Goal: Information Seeking & Learning: Learn about a topic

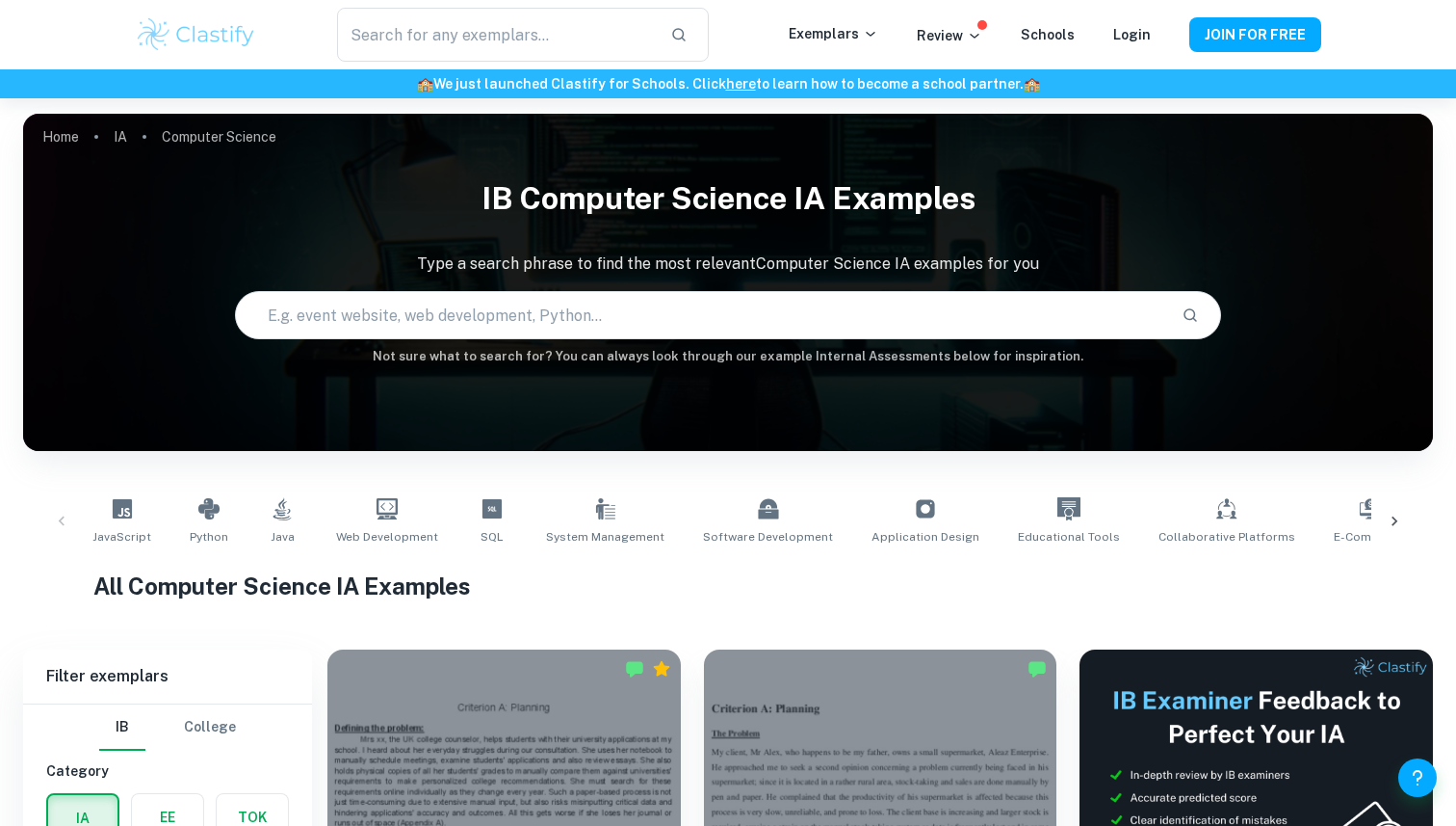
click at [1131, 25] on div "Login" at bounding box center [1132, 34] width 38 height 23
click at [1134, 32] on link "Login" at bounding box center [1132, 35] width 38 height 16
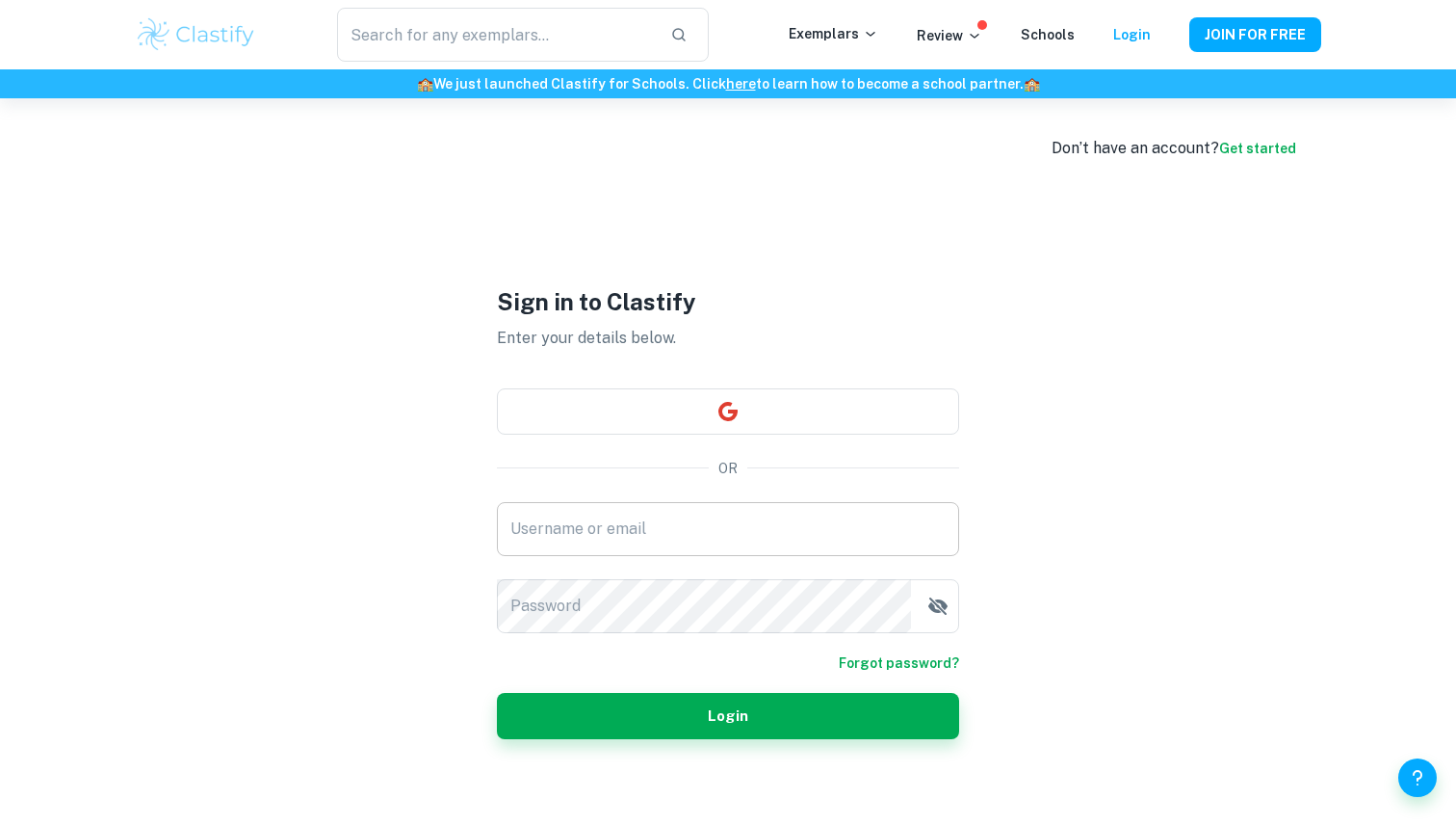
click at [662, 525] on input "Username or email" at bounding box center [728, 529] width 463 height 54
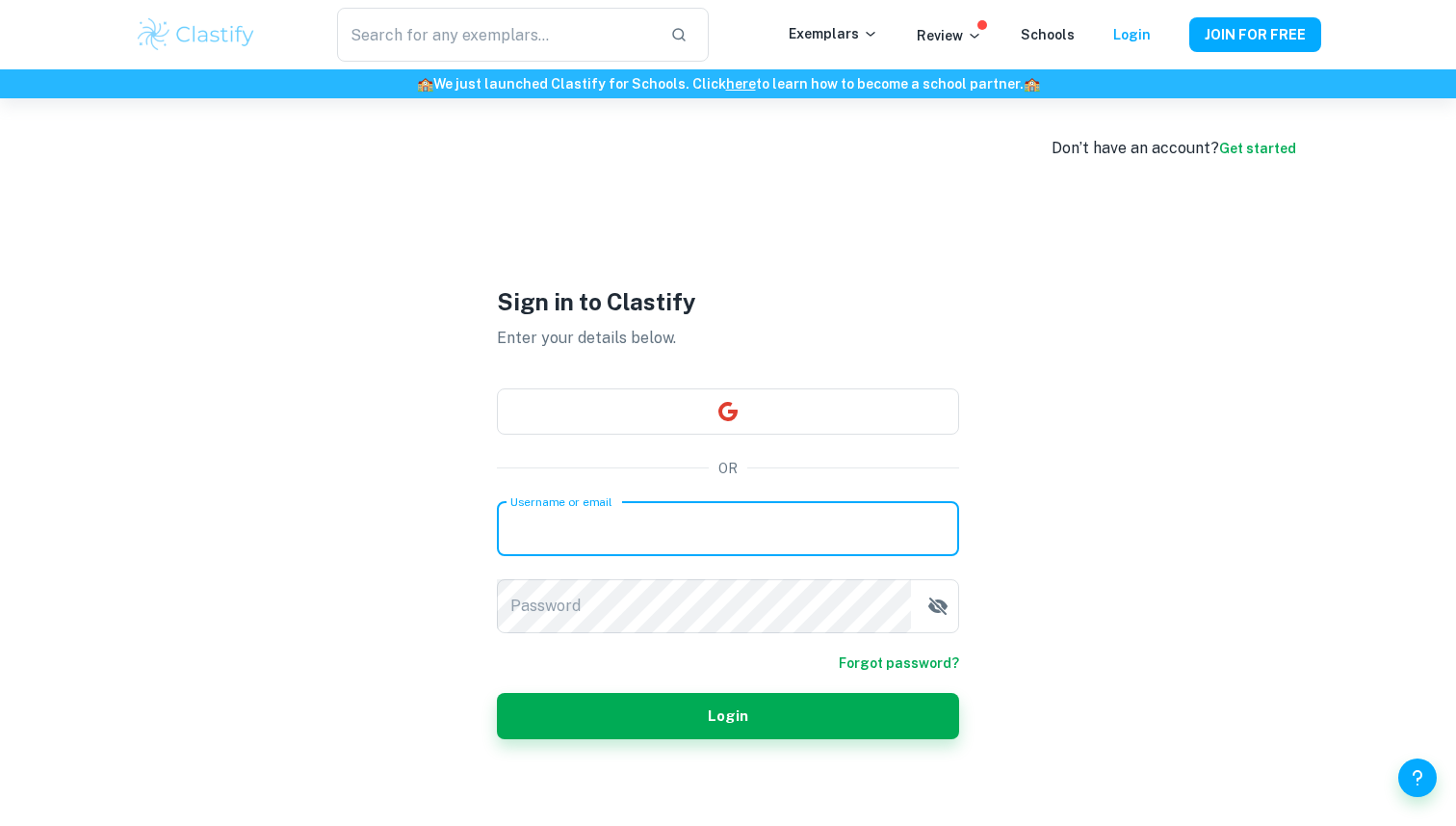
type input "cyrus.ye26@stu.dulwich.org"
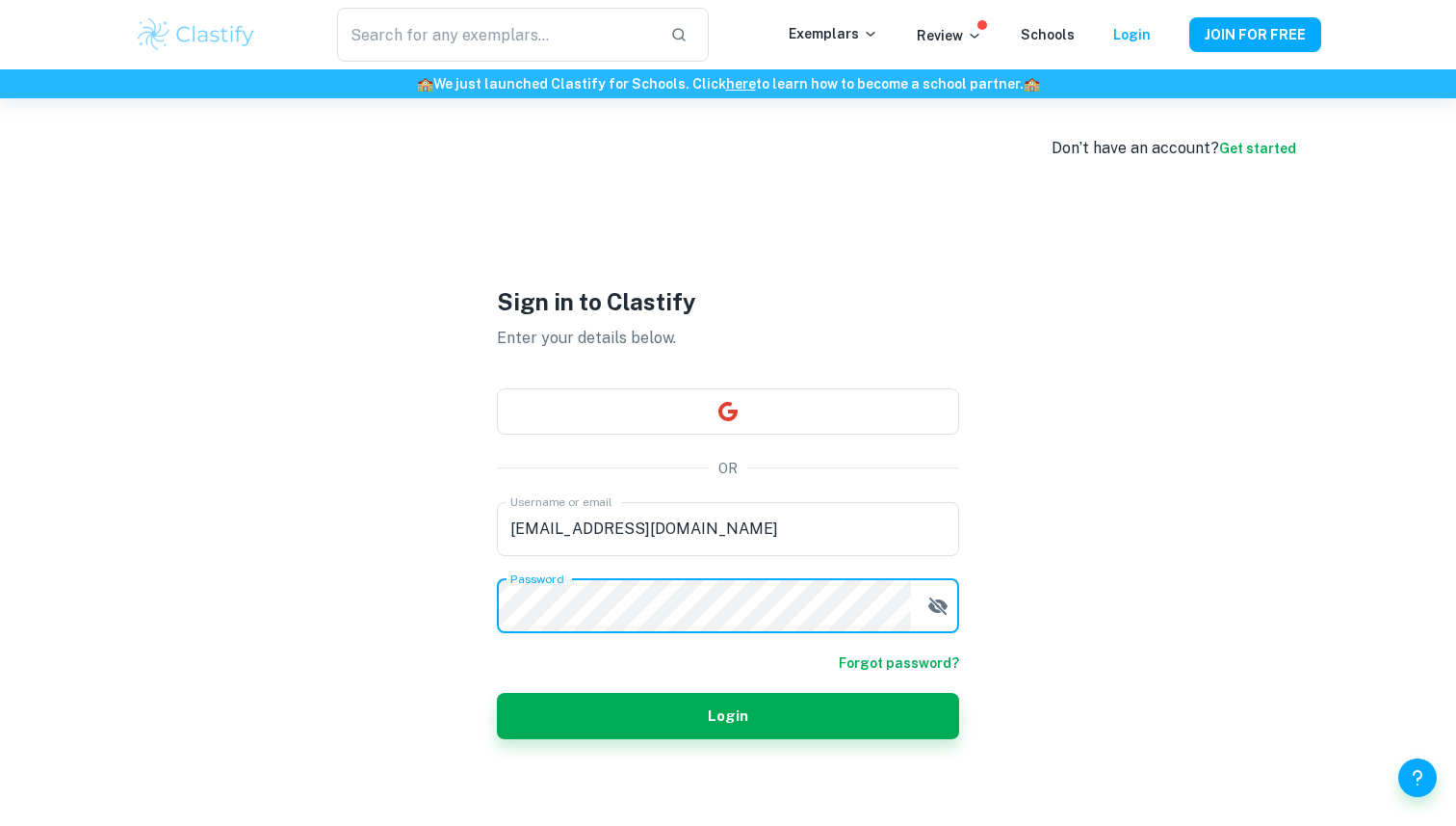
click at [706, 557] on div "Username or email cyrus.ye26@stu.dulwich.org Username or email Password Password" at bounding box center [728, 568] width 463 height 131
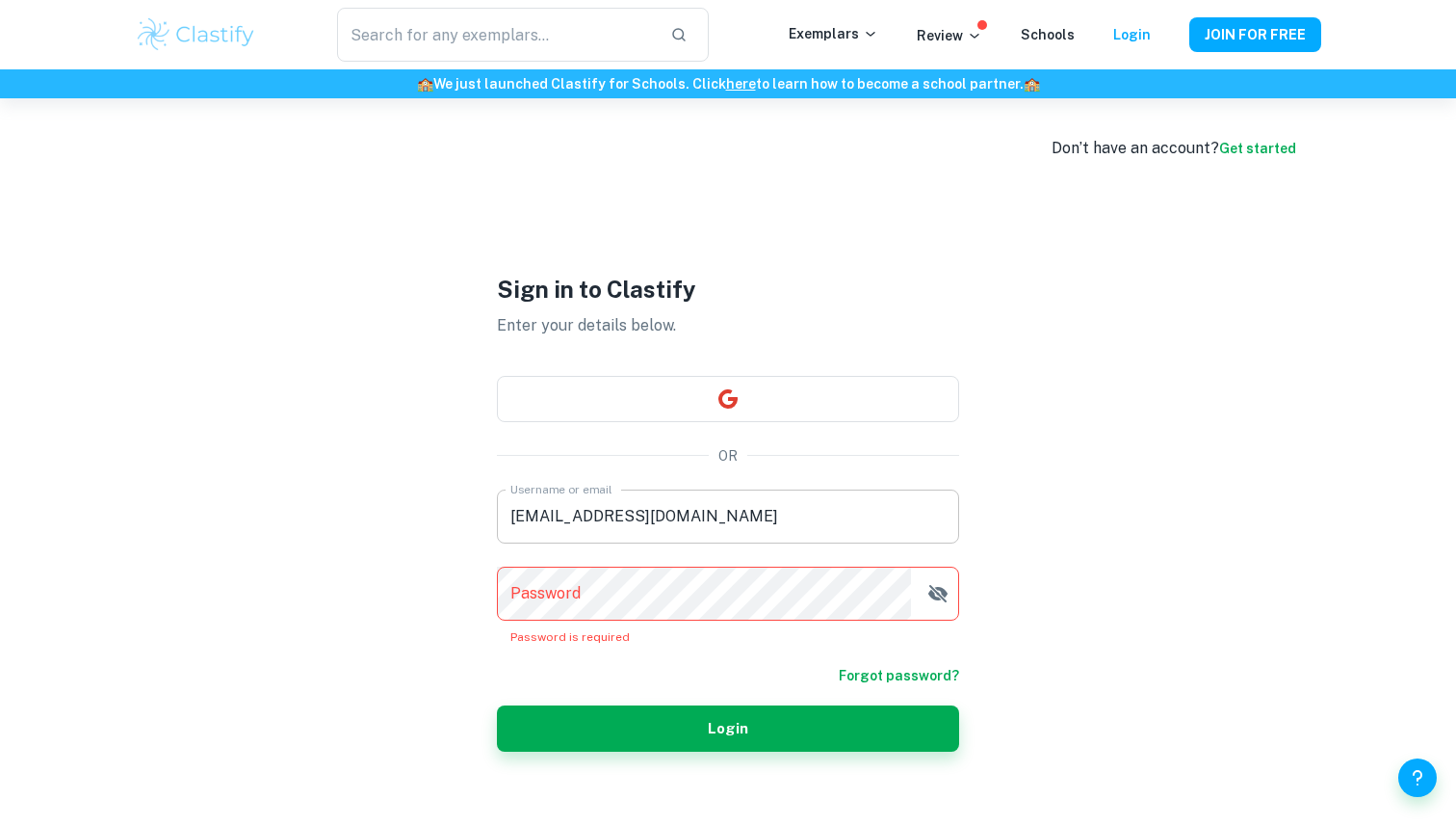
click at [773, 516] on input "cyrus.ye26@stu.dulwich.org" at bounding box center [728, 516] width 463 height 54
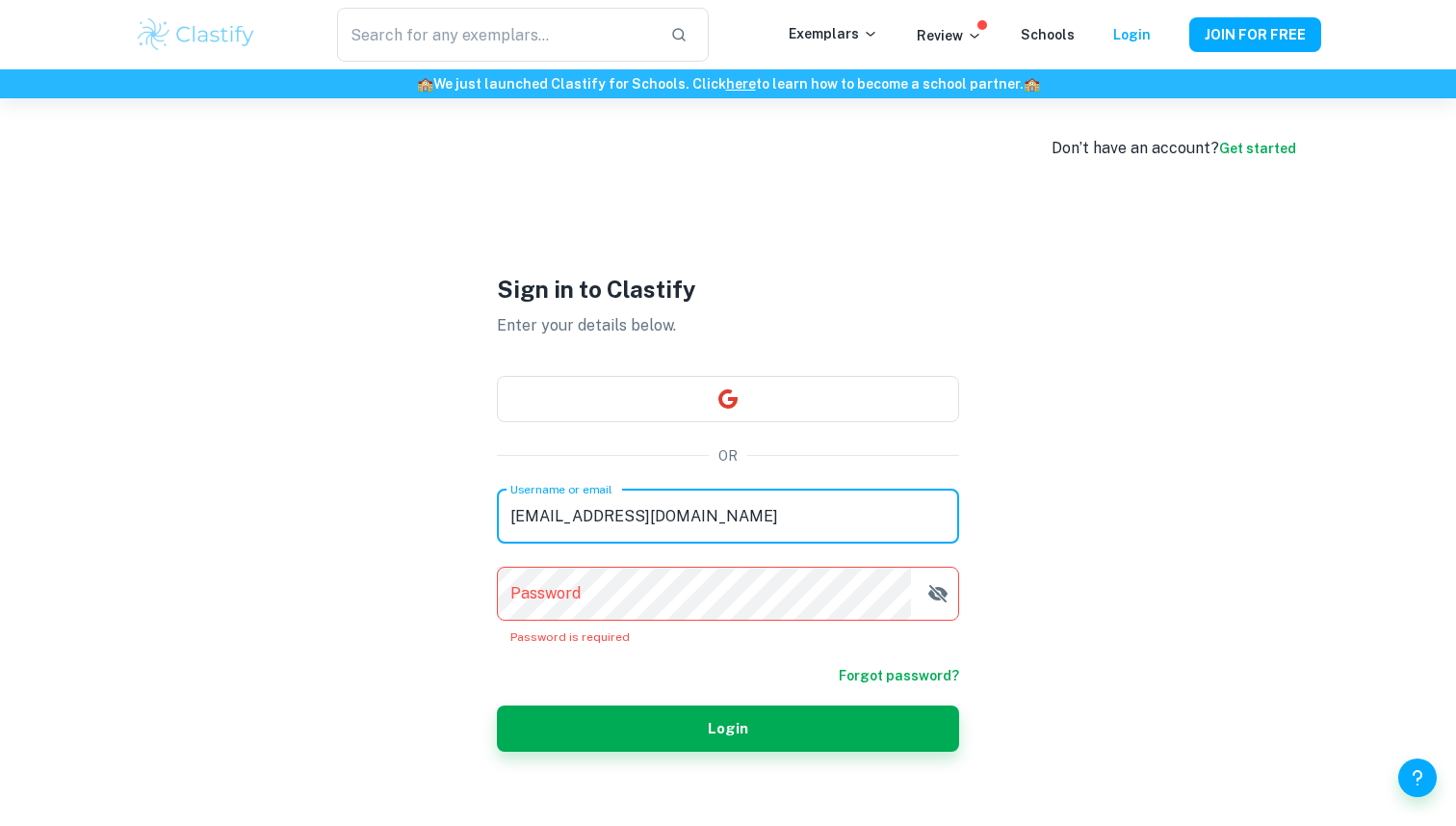
click at [773, 516] on input "cyrus.ye26@stu.dulwich.org" at bounding box center [728, 516] width 463 height 54
click at [744, 396] on button "button" at bounding box center [728, 398] width 463 height 47
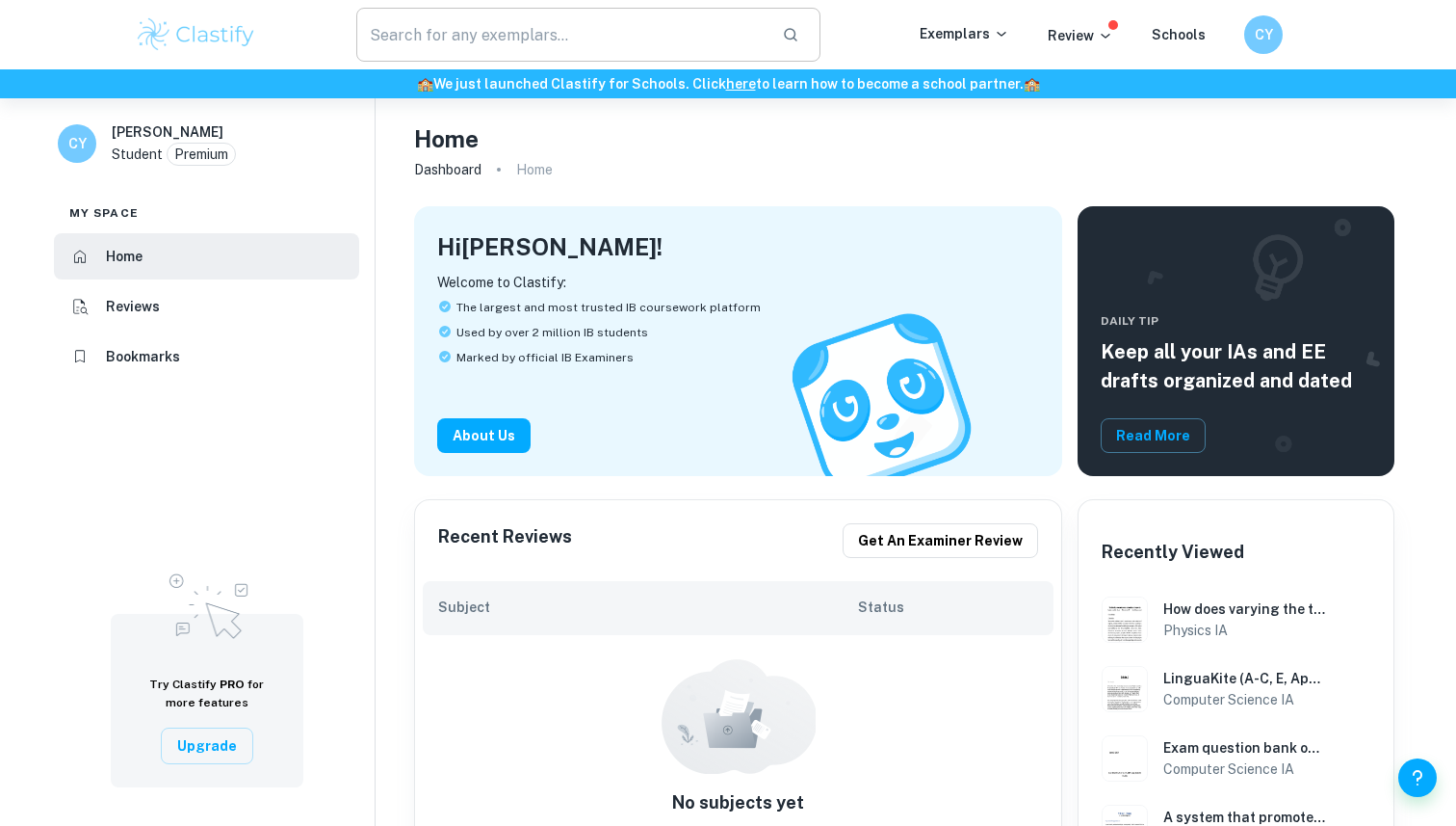
click at [583, 39] on input "text" at bounding box center [561, 35] width 410 height 54
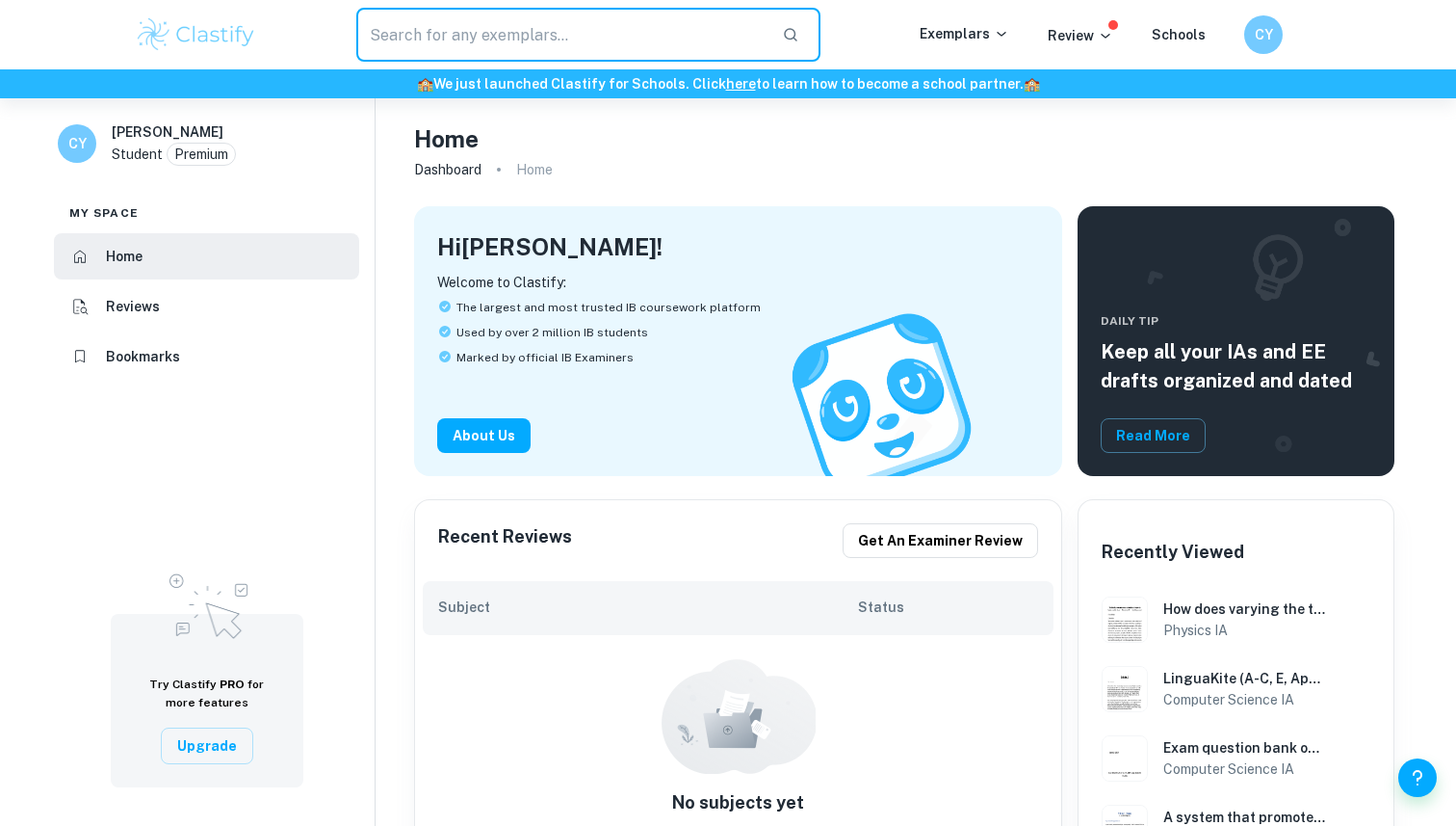
click at [583, 39] on input "text" at bounding box center [561, 35] width 410 height 54
type input "CS IA"
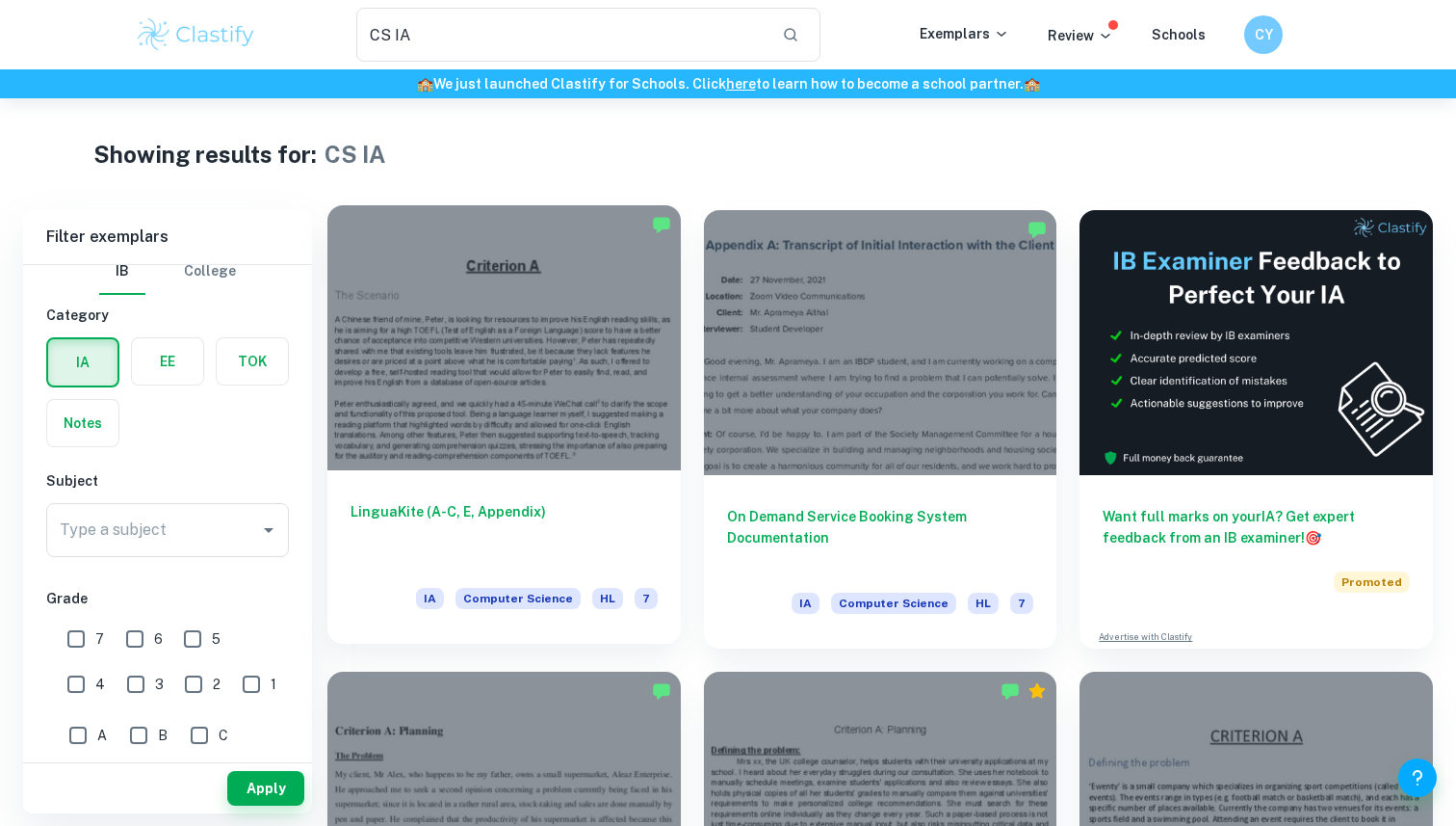
scroll to position [5, 0]
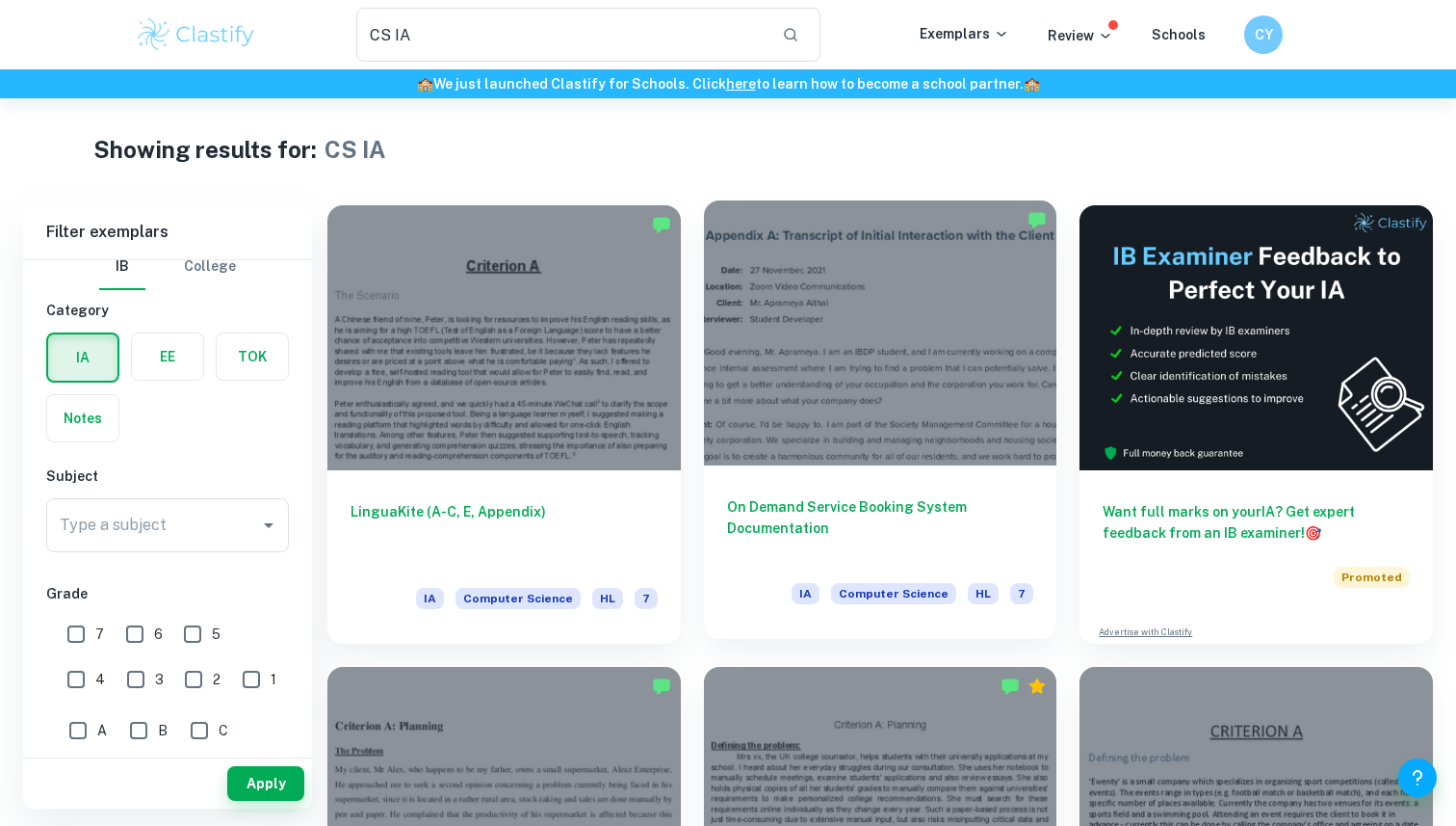
click at [888, 318] on div at bounding box center [880, 333] width 353 height 265
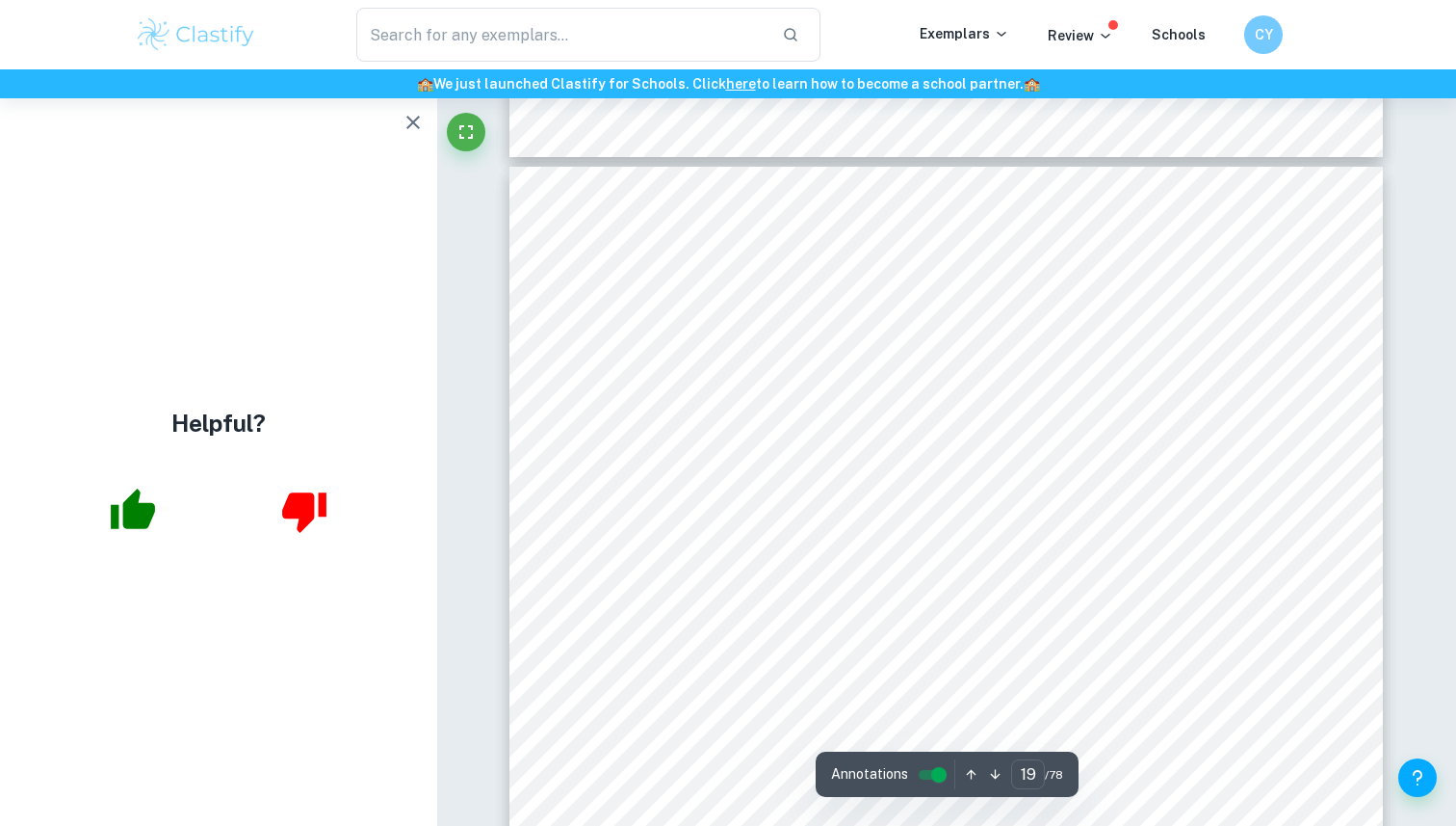
scroll to position [22468, 0]
click at [557, 559] on div "Product Designs In order to facilitate a clear development process of the appli…" at bounding box center [946, 429] width 873 height 1235
click at [410, 114] on icon "button" at bounding box center [413, 122] width 23 height 23
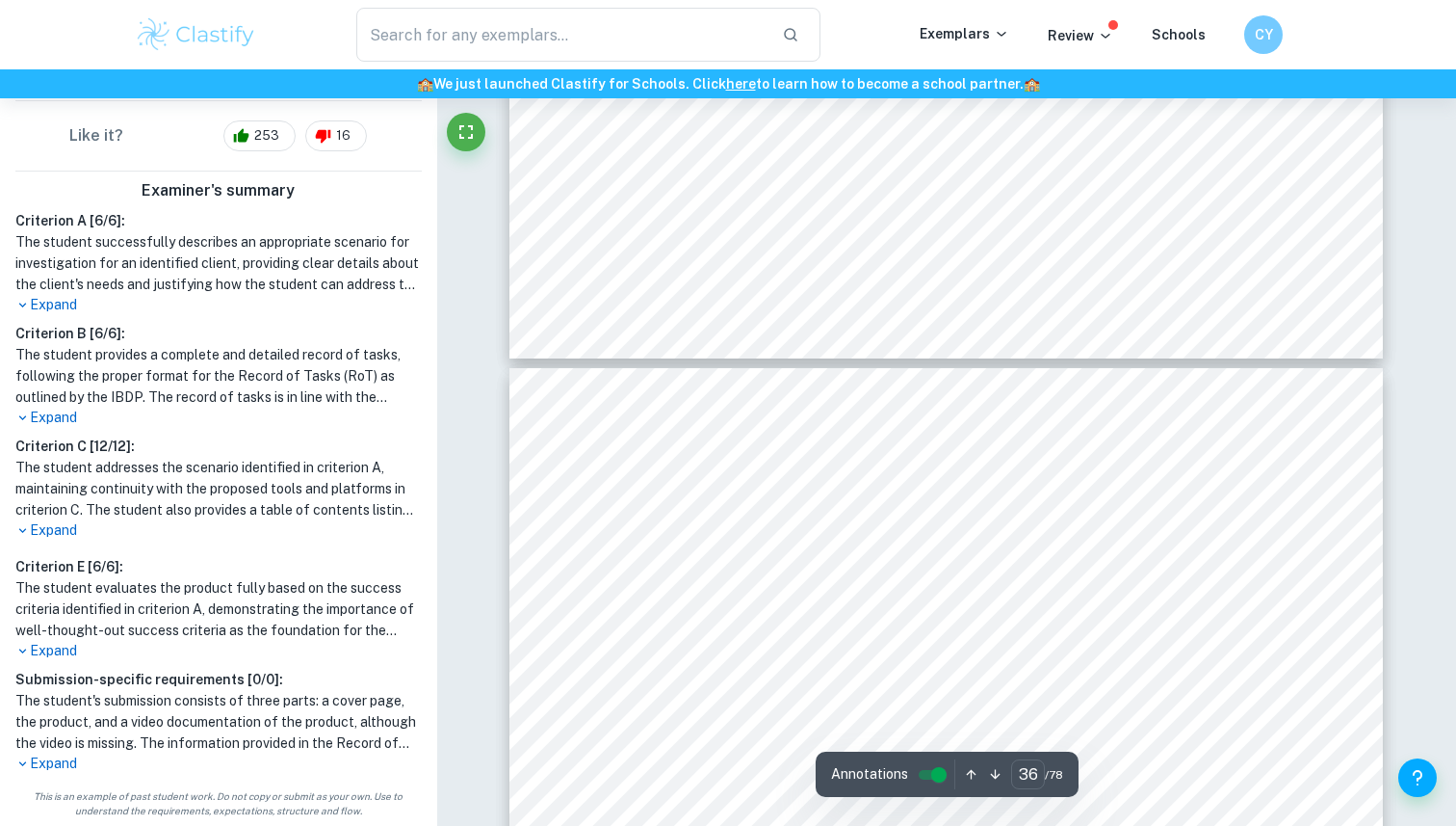
scroll to position [43429, 0]
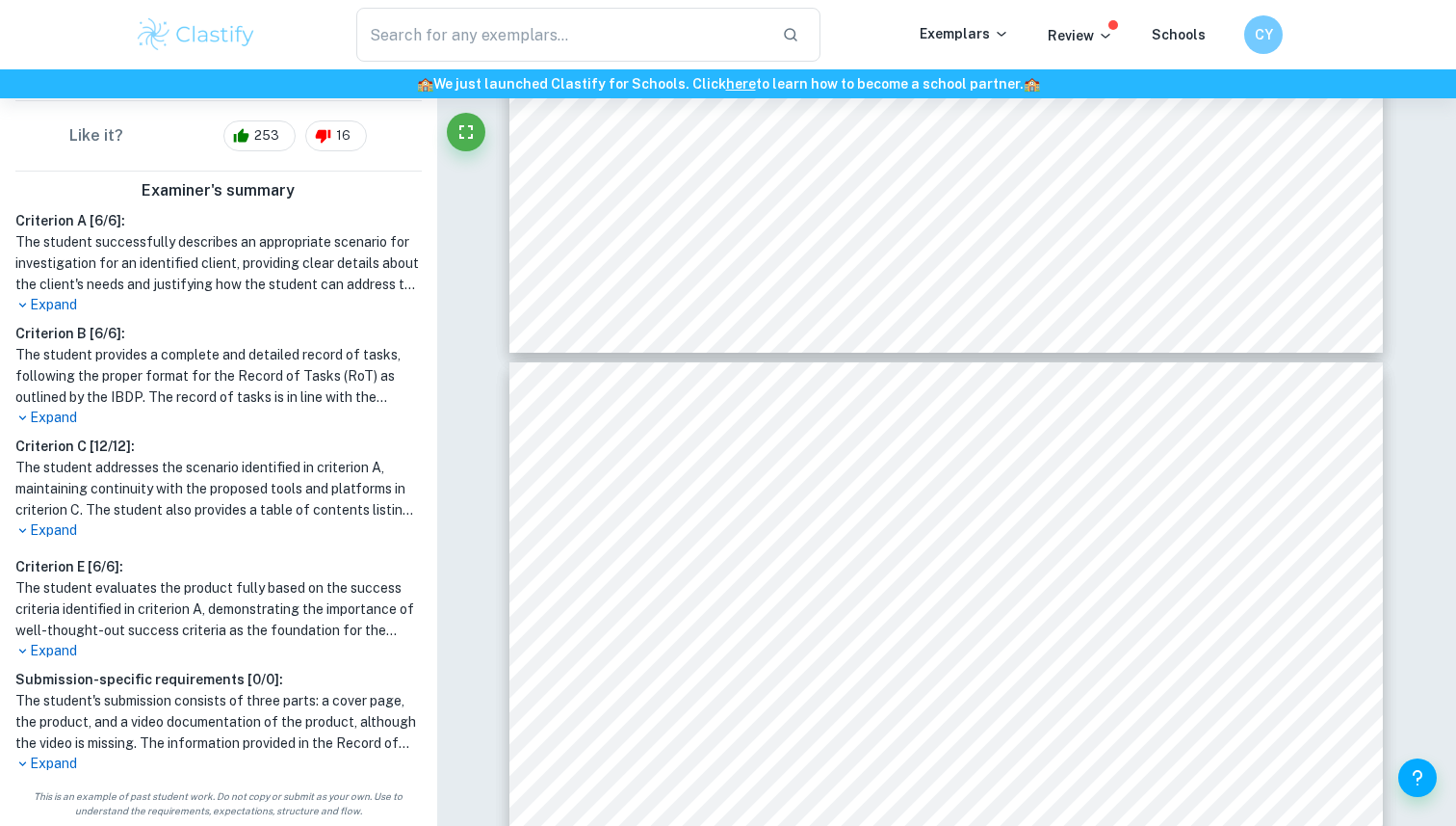
drag, startPoint x: 14, startPoint y: 683, endPoint x: 234, endPoint y: 668, distance: 220.5
click at [234, 668] on div "Submission-specific requirements [ 0 / 0 ]: The student's submission consists o…" at bounding box center [218, 721] width 422 height 105
drag, startPoint x: 230, startPoint y: 687, endPoint x: 15, endPoint y: 673, distance: 215.5
click at [16, 673] on h6 "Submission-specific requirements [ 0 / 0 ]:" at bounding box center [219, 678] width 407 height 21
click at [343, 708] on h1 "The student's submission consists of three parts: a cover page, the product, an…" at bounding box center [219, 722] width 407 height 64
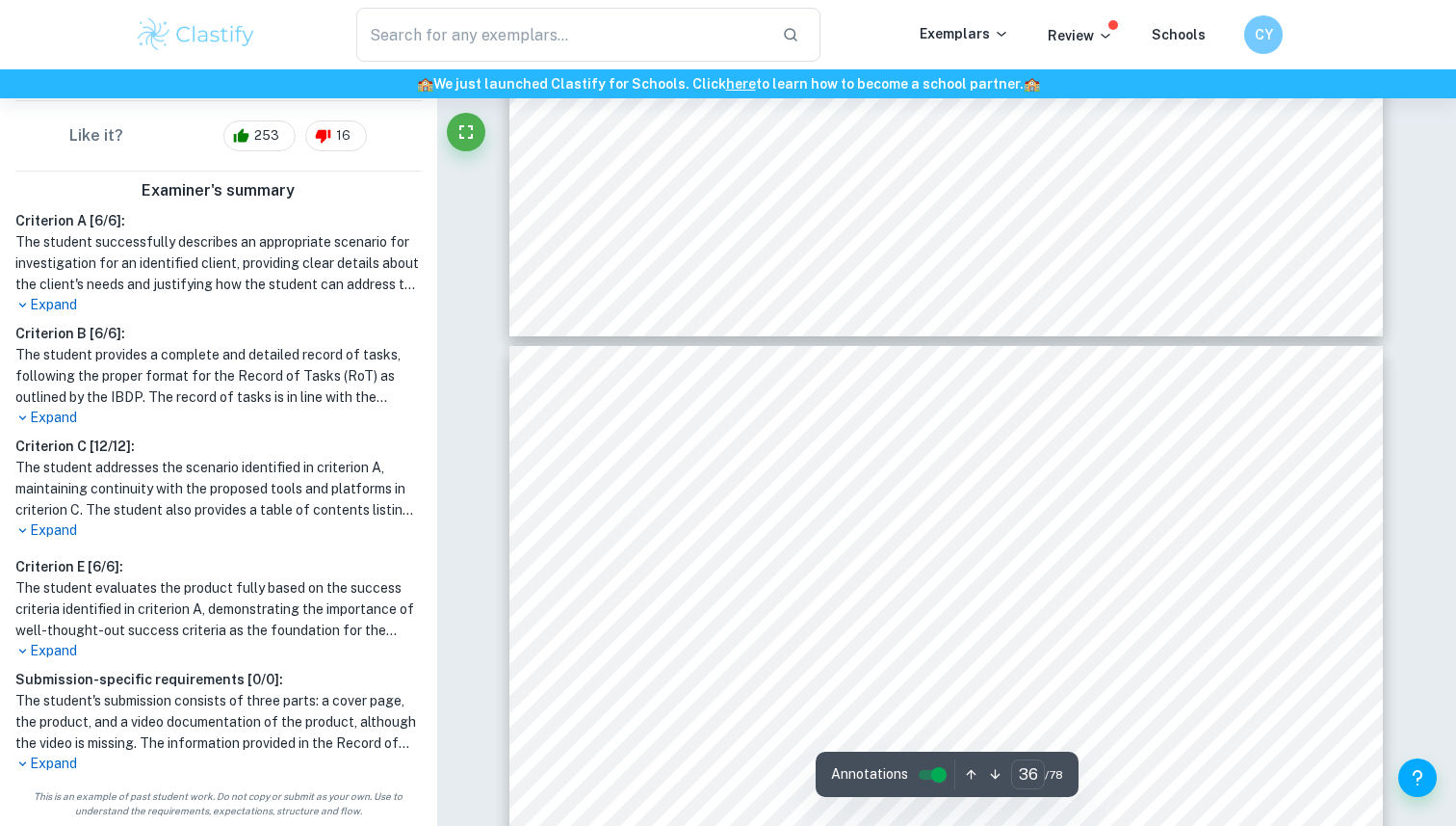
scroll to position [43454, 0]
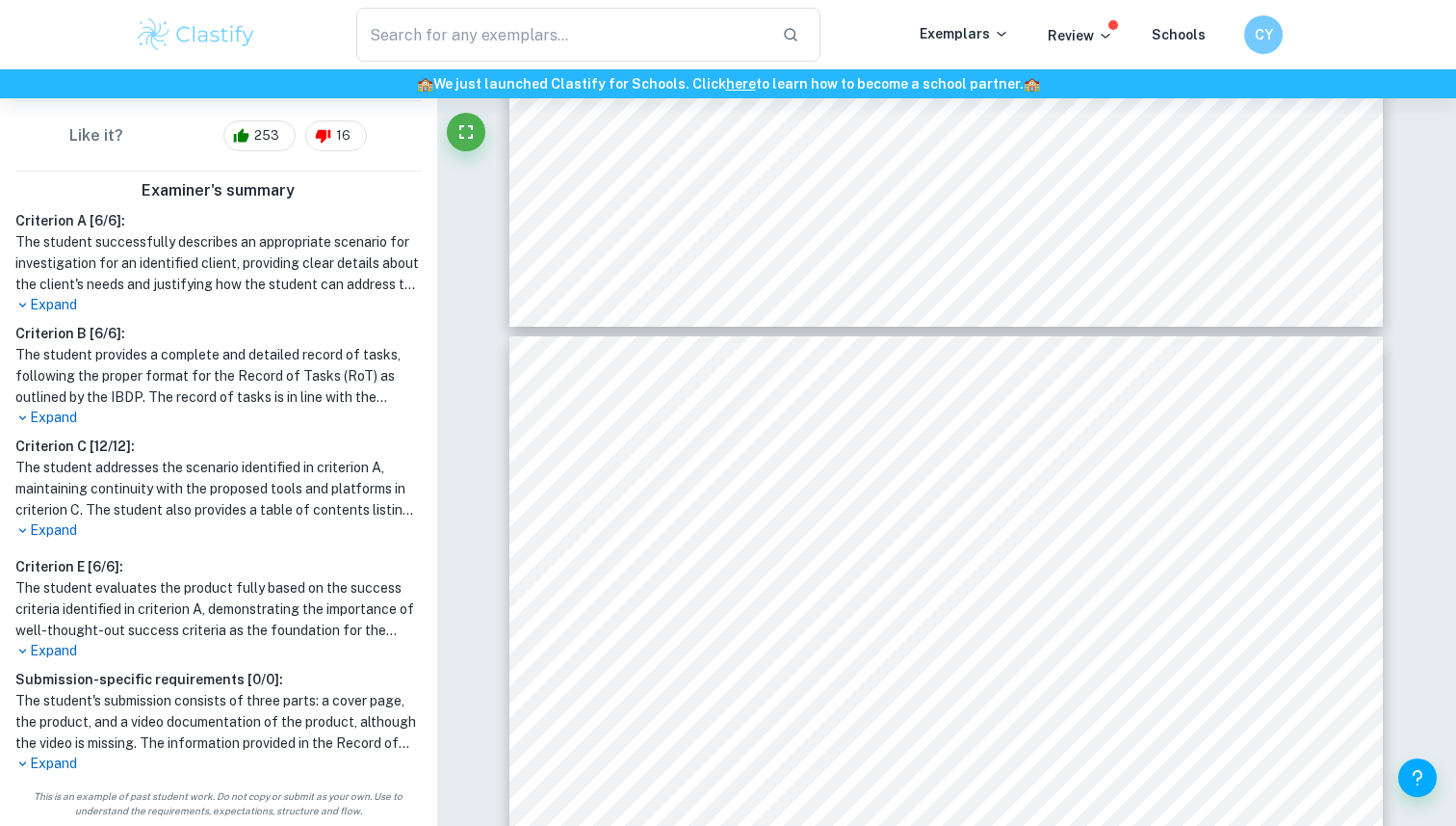
click at [26, 765] on icon at bounding box center [23, 763] width 15 height 15
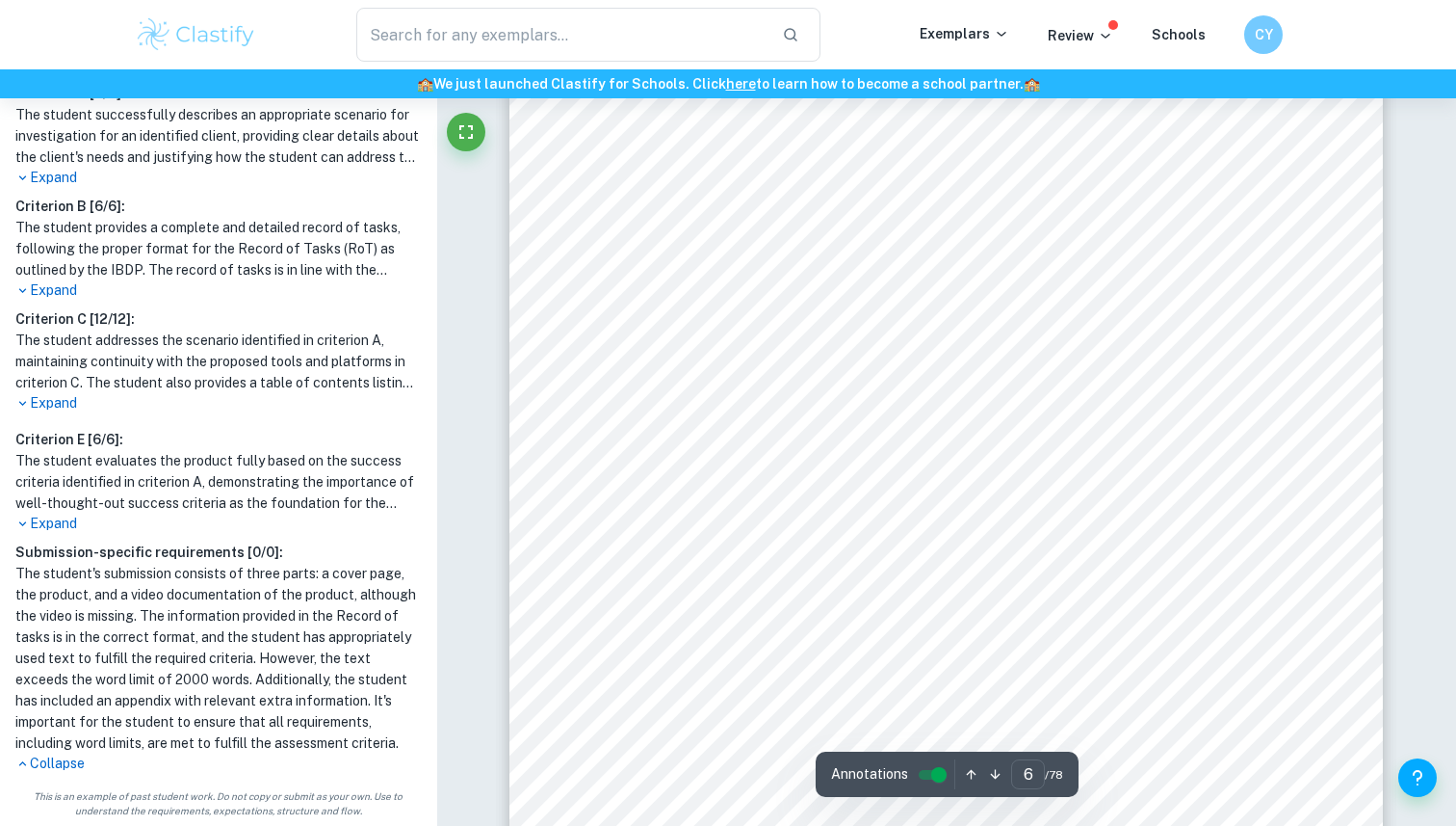
scroll to position [6773, 0]
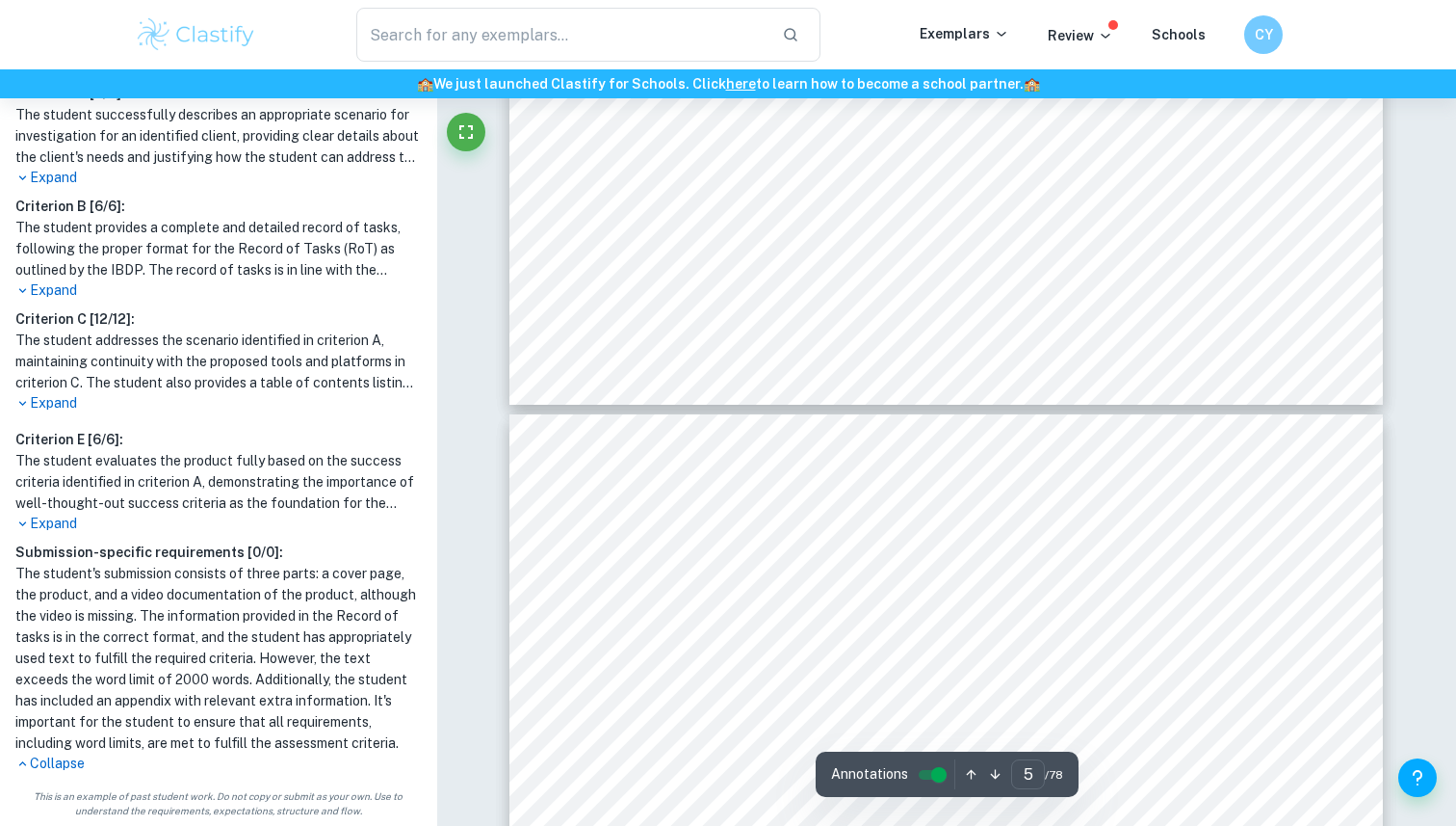
type input "4"
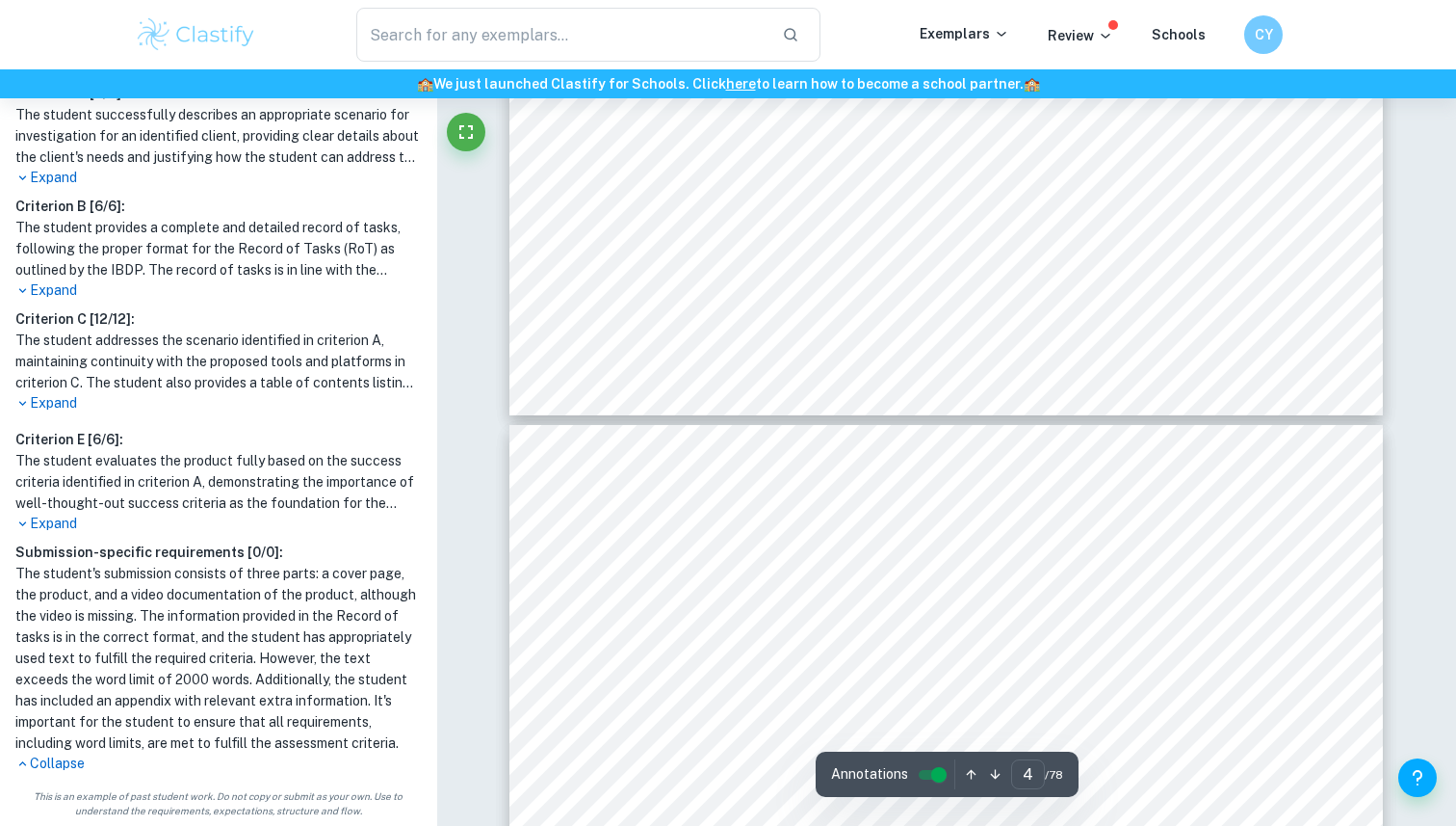
type input "CS IA"
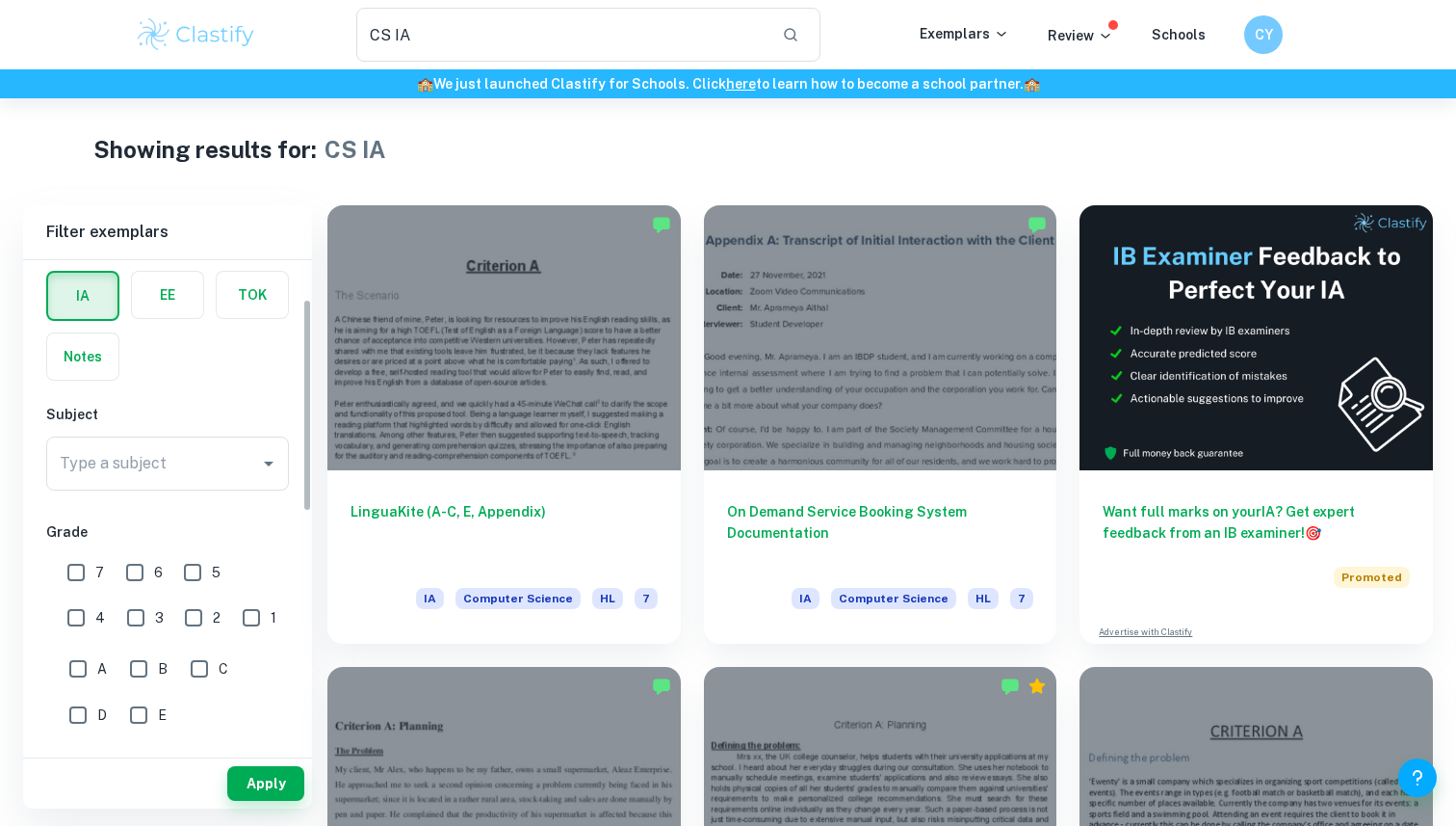
scroll to position [96, 0]
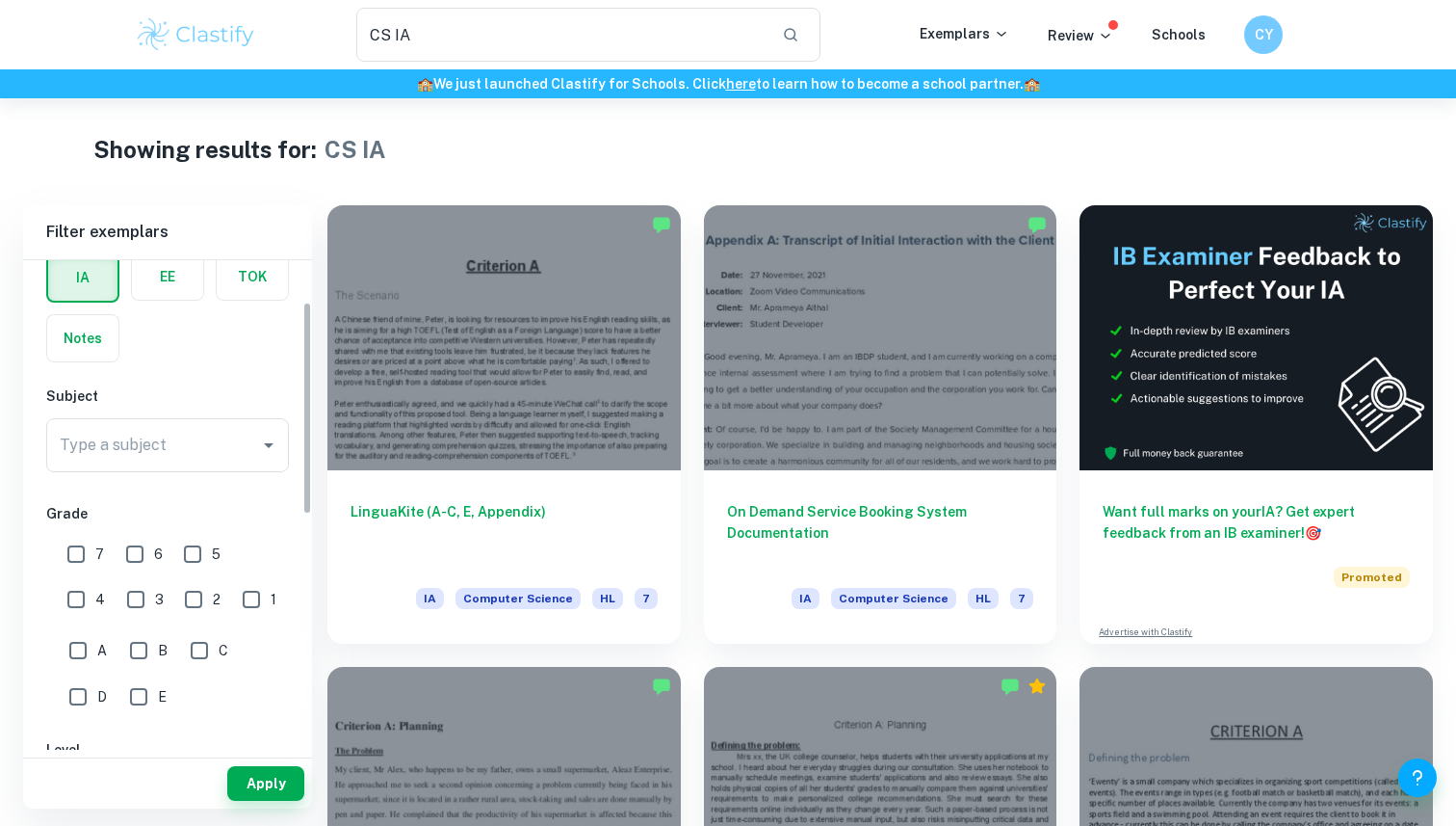
click at [196, 557] on input "5" at bounding box center [193, 554] width 39 height 39
checkbox input "true"
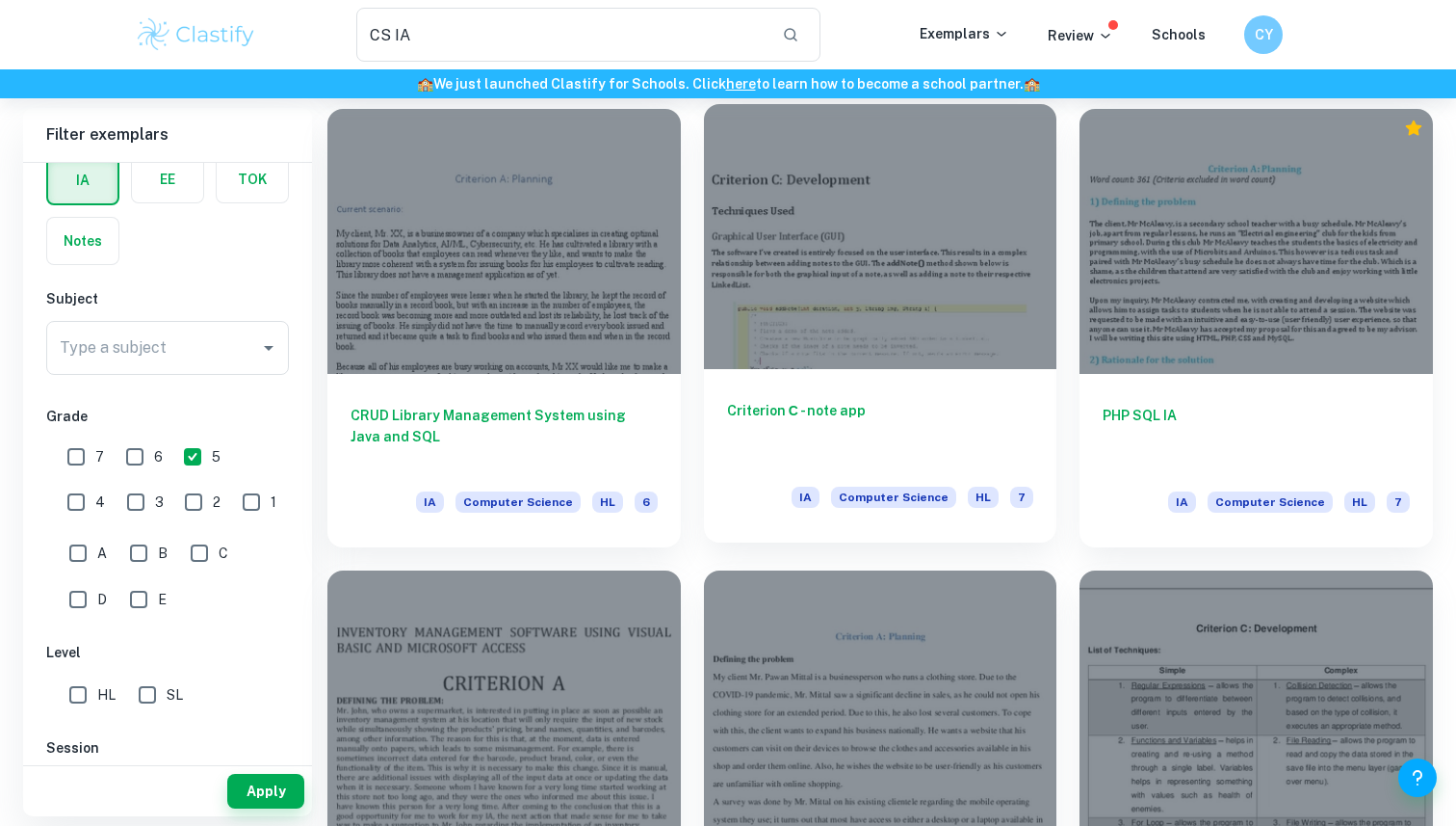
scroll to position [2669, 0]
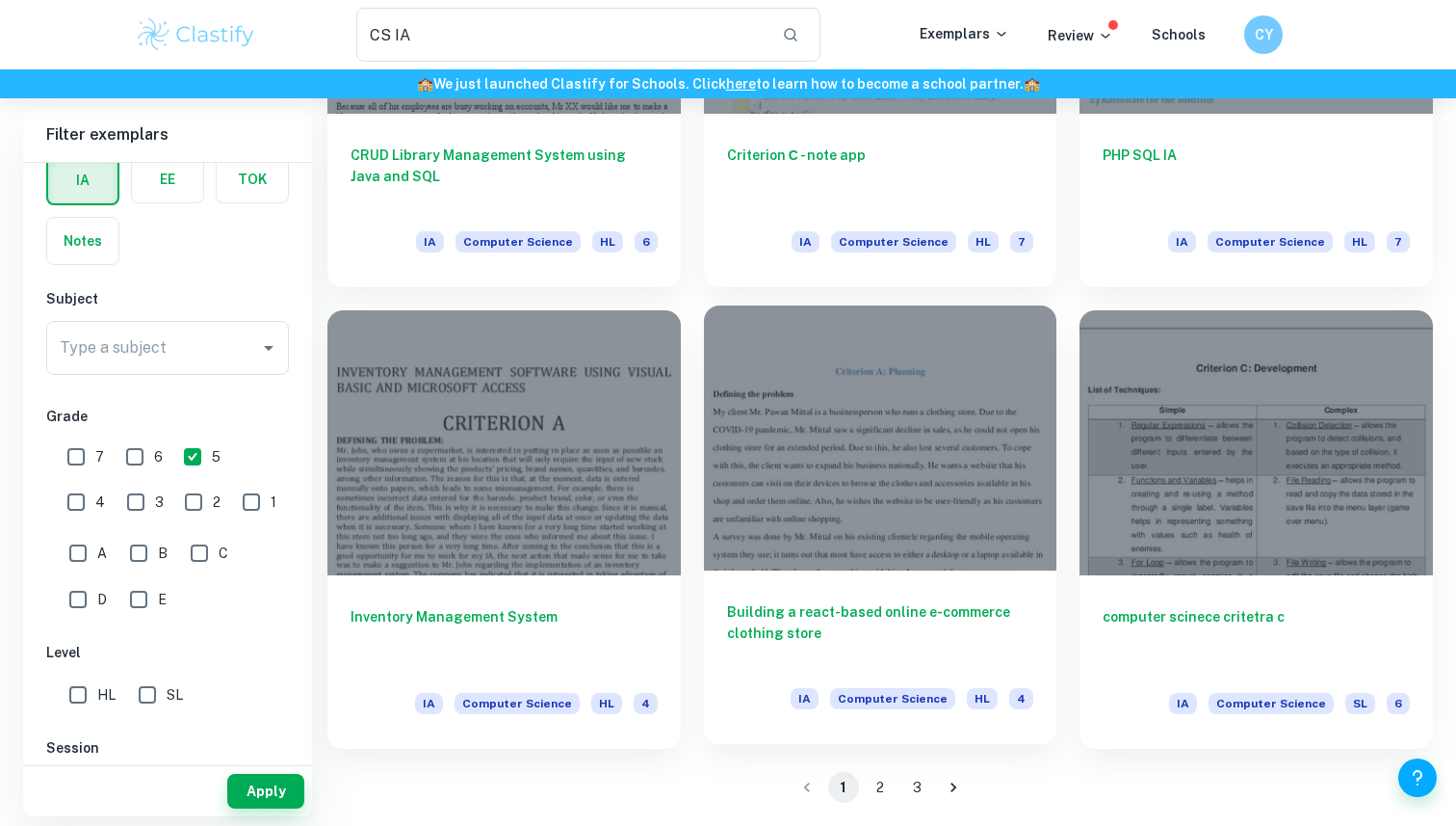
click at [876, 473] on div at bounding box center [880, 438] width 353 height 265
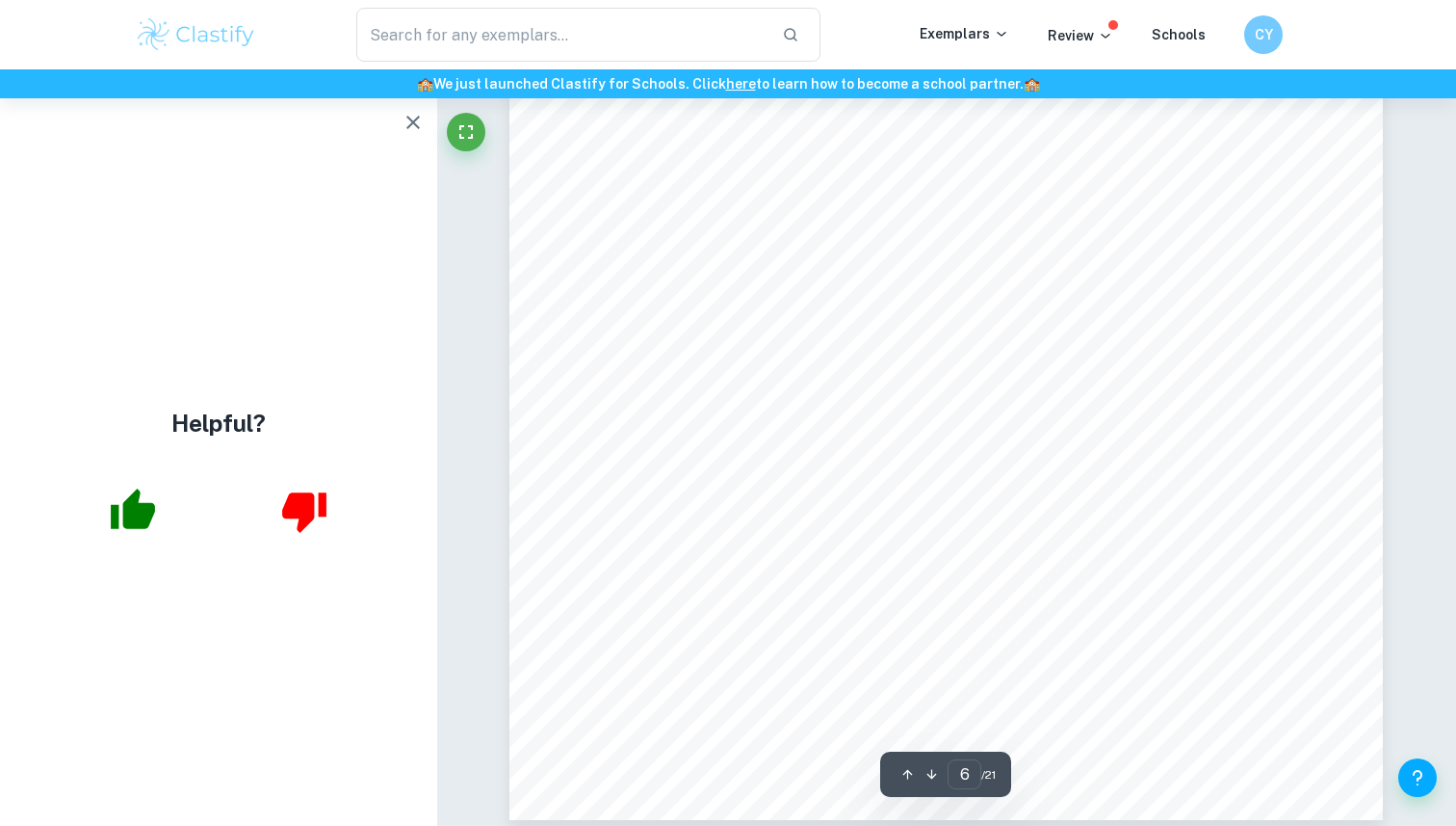
scroll to position [6511, 0]
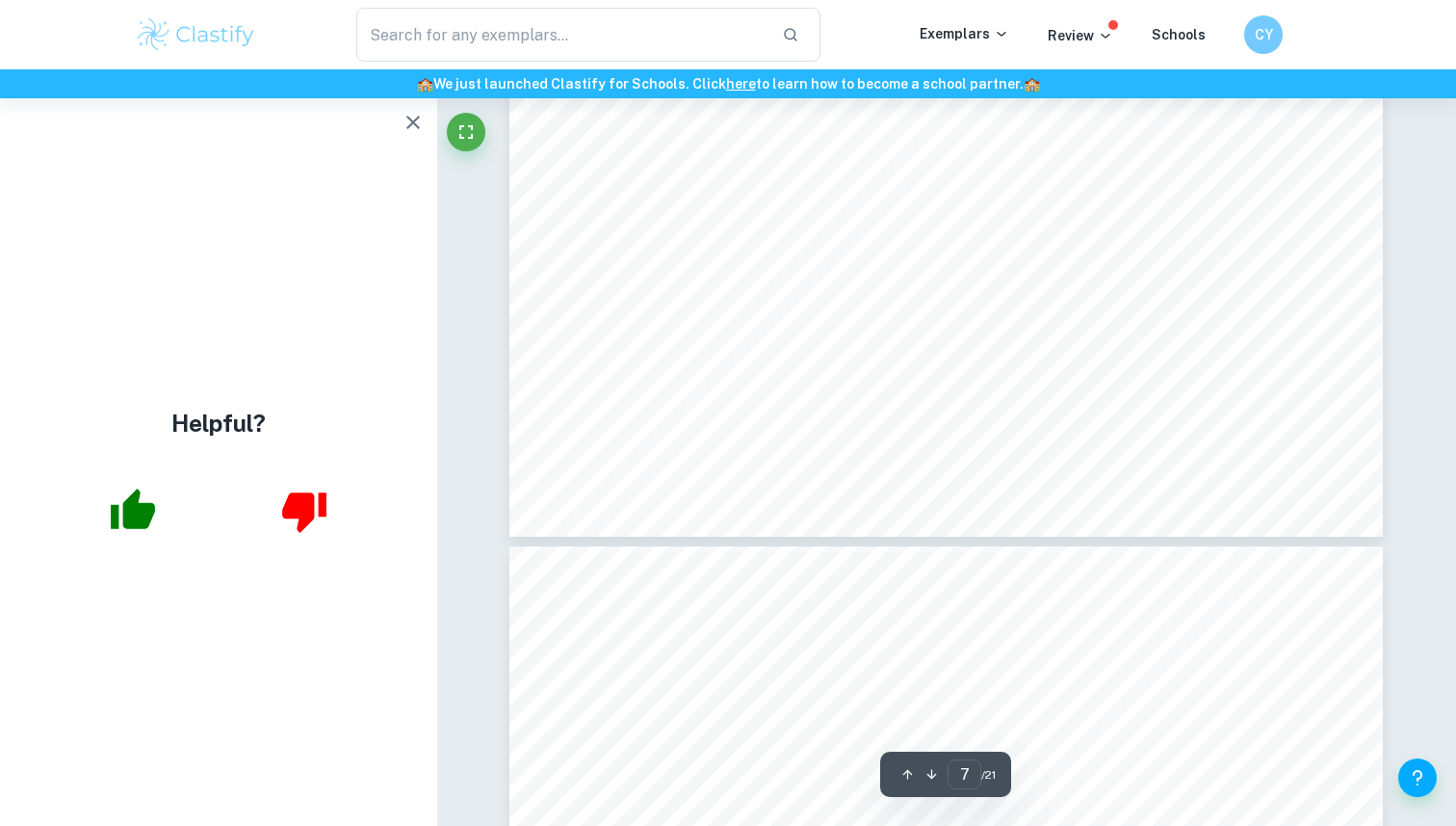
type input "8"
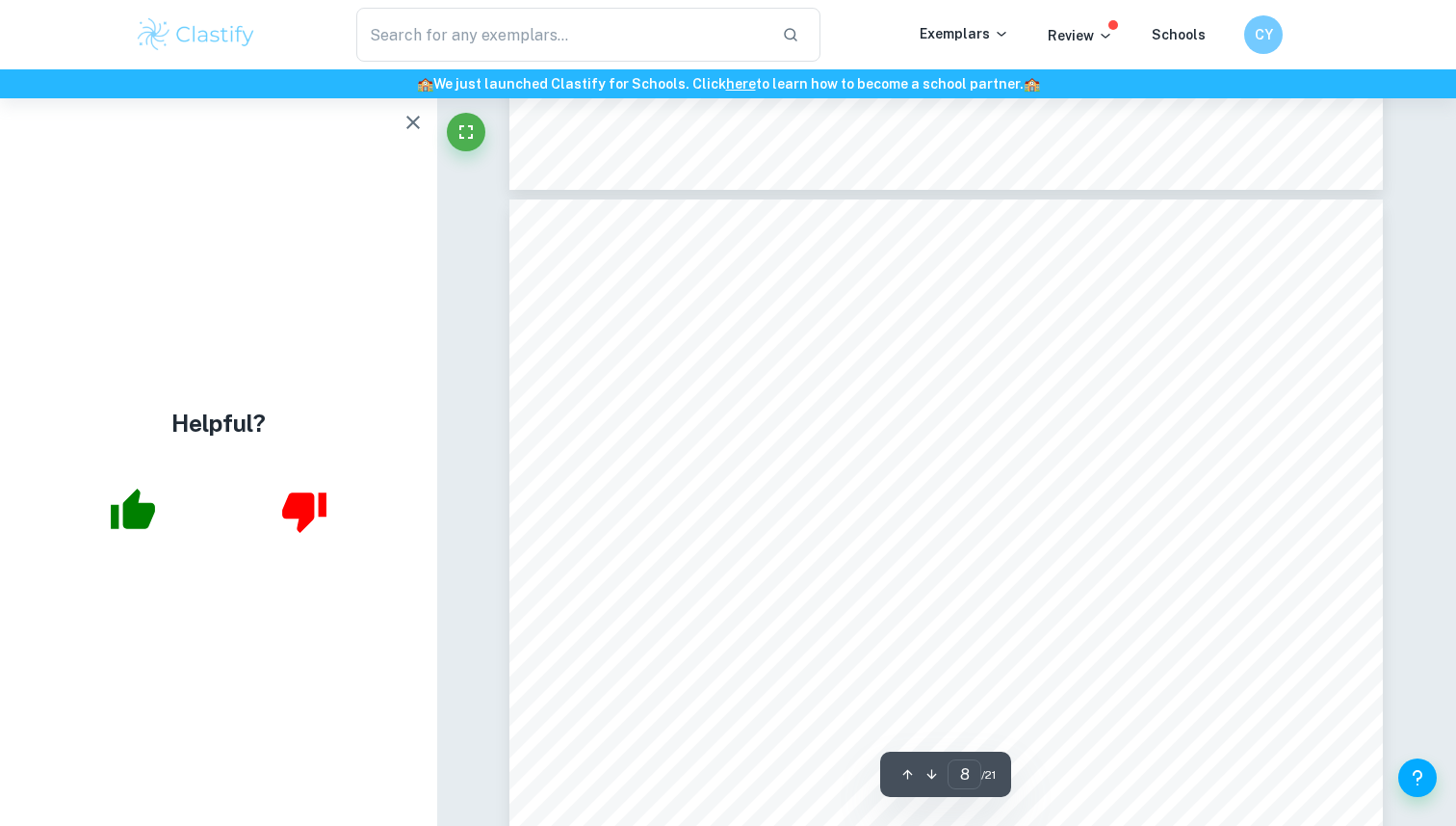
scroll to position [9008, 0]
